Goal: Navigation & Orientation: Go to known website

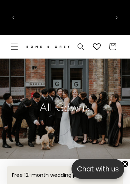
scroll to position [0, 177]
